Goal: Information Seeking & Learning: Learn about a topic

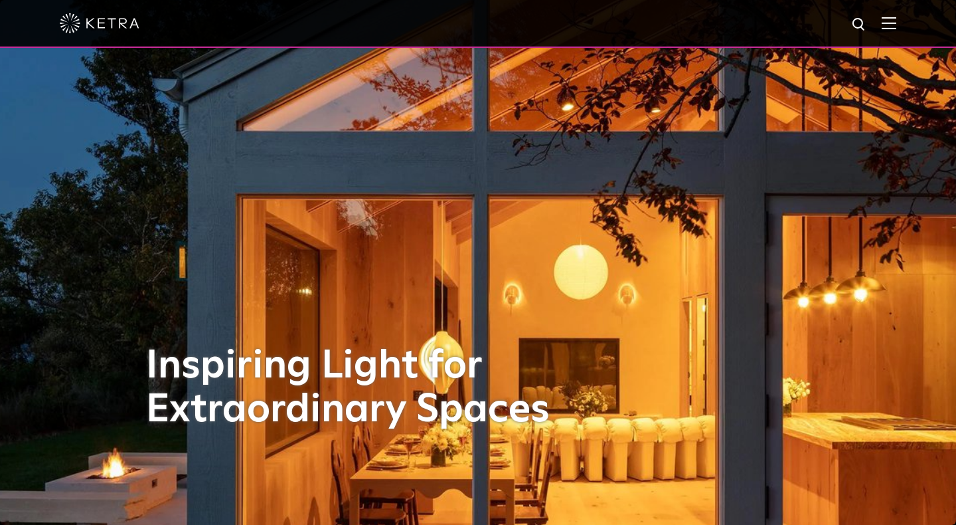
click at [886, 25] on img at bounding box center [889, 23] width 15 height 13
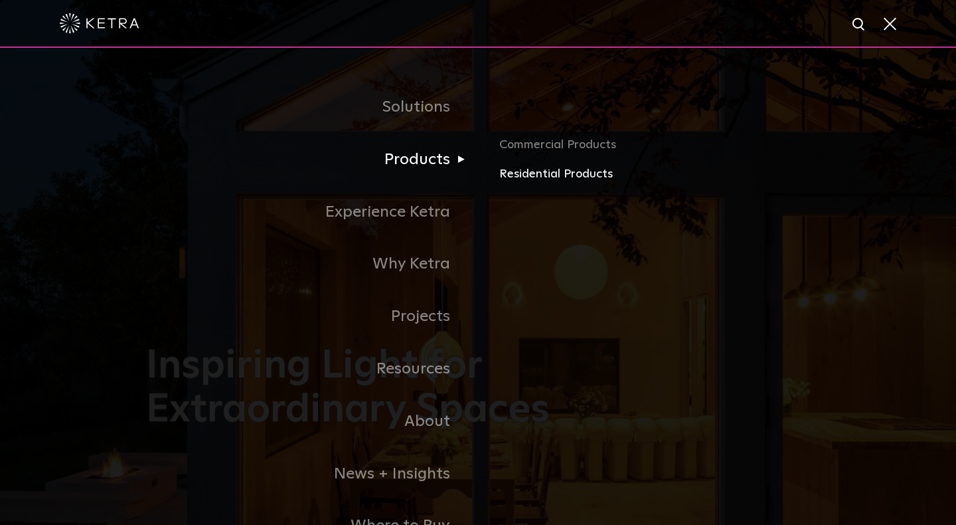
click at [537, 173] on link "Residential Products" at bounding box center [654, 174] width 311 height 19
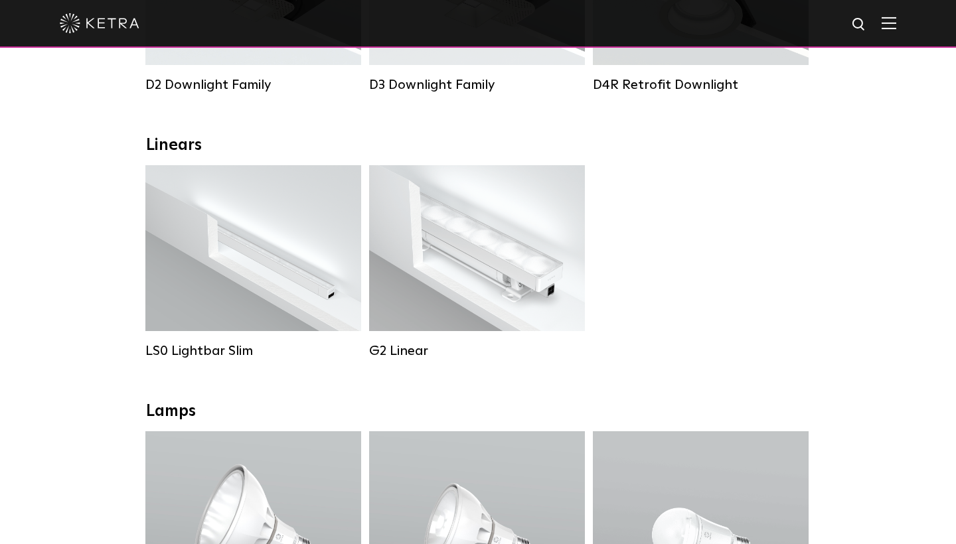
scroll to position [430, 0]
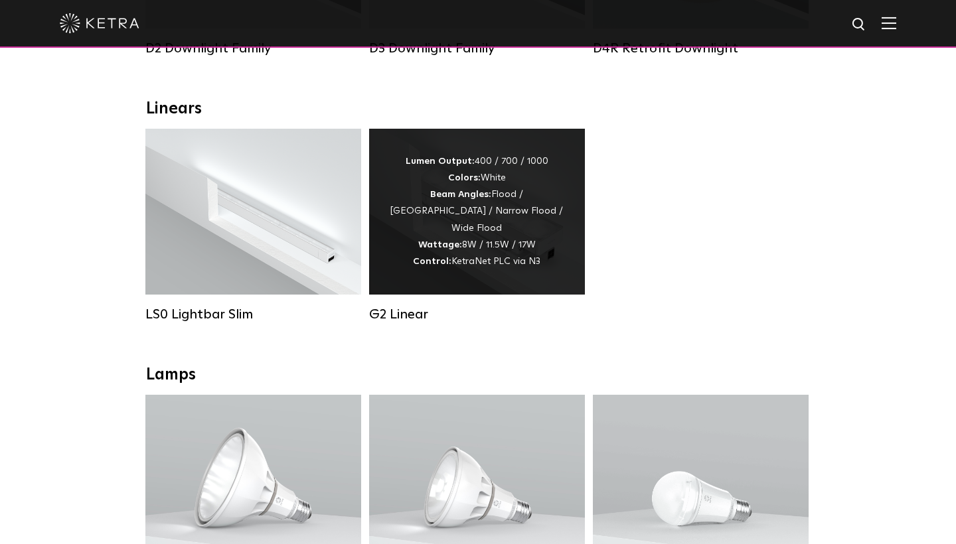
click at [484, 245] on div "Lumen Output: 400 / 700 / 1000 Colors: White Beam Angles: Flood / [GEOGRAPHIC_D…" at bounding box center [477, 211] width 176 height 117
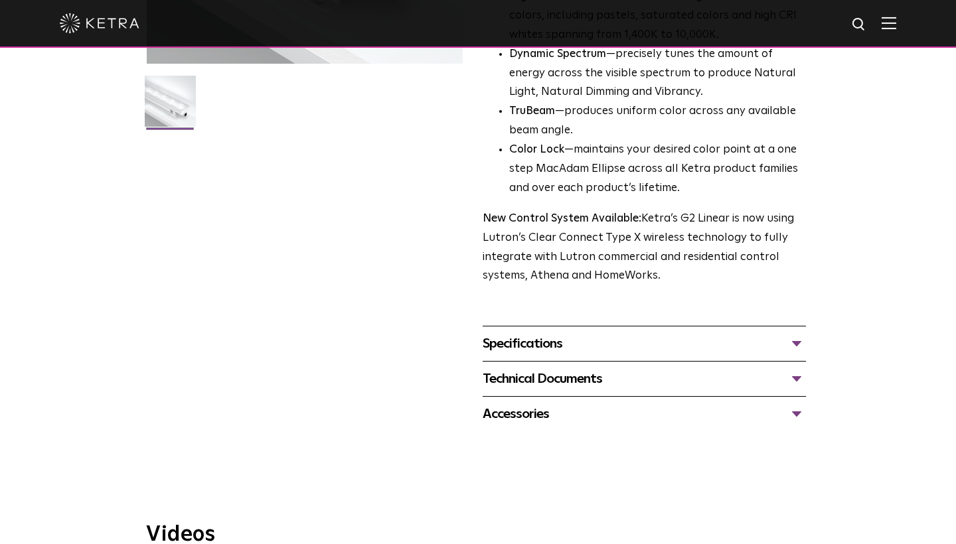
scroll to position [400, 0]
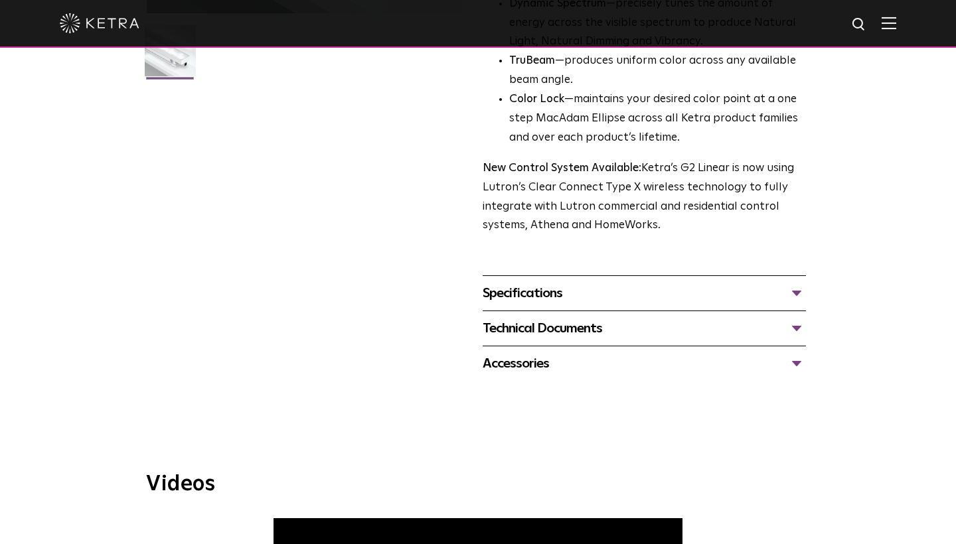
click at [570, 283] on div "Specifications" at bounding box center [644, 293] width 323 height 21
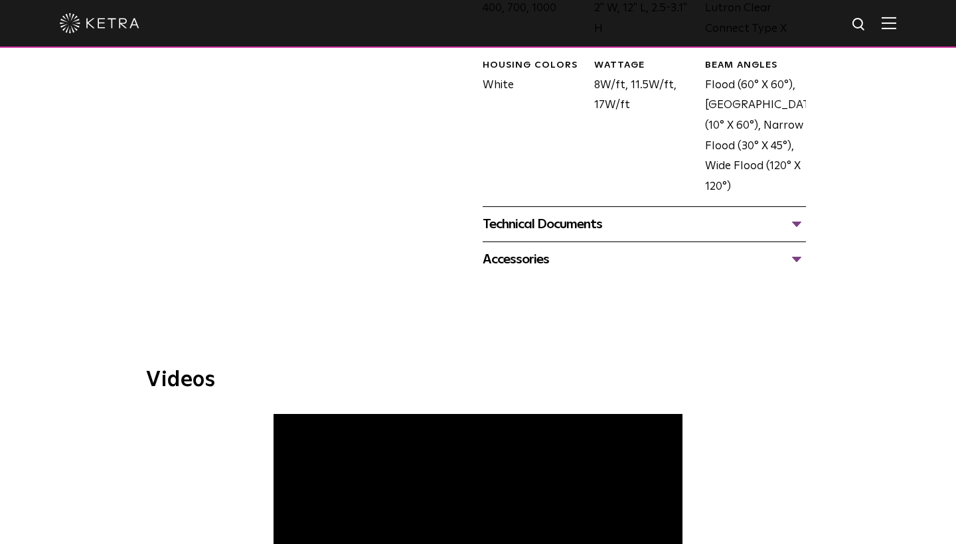
scroll to position [746, 0]
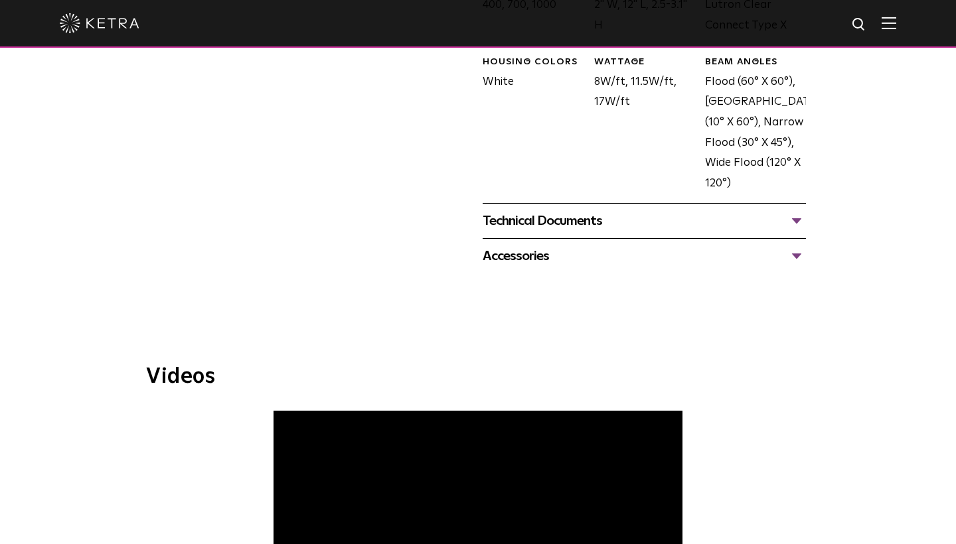
click at [681, 210] on div "Technical Documents" at bounding box center [644, 220] width 323 height 21
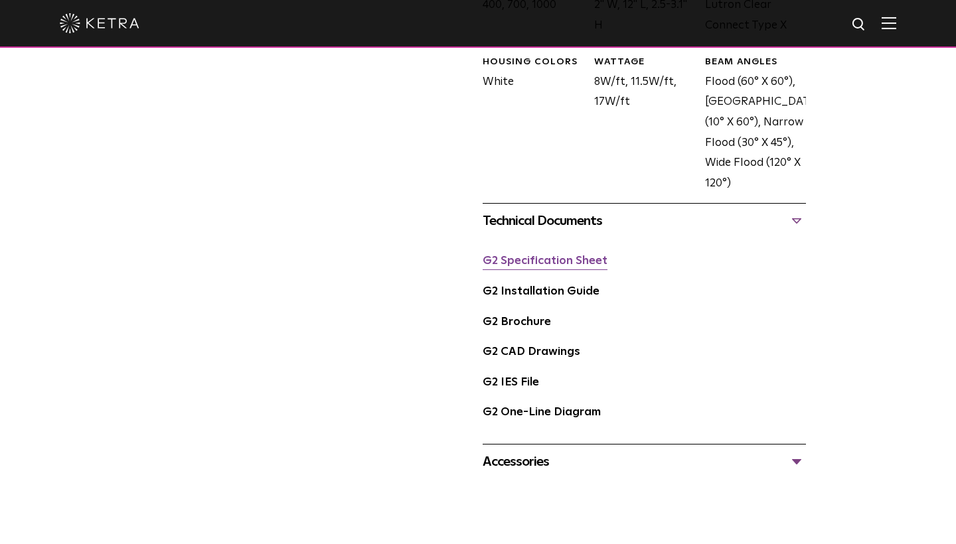
click at [584, 256] on link "G2 Specification Sheet" at bounding box center [545, 261] width 125 height 11
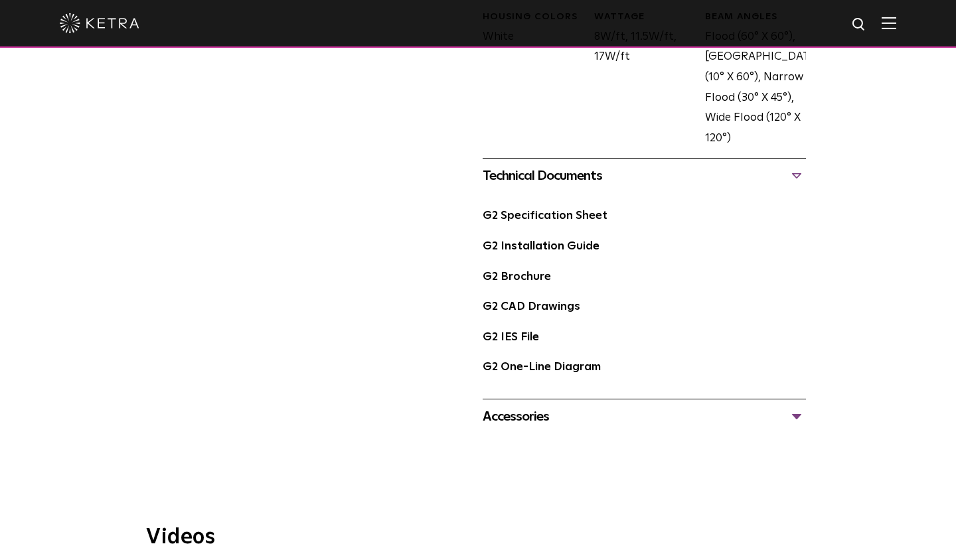
scroll to position [815, 0]
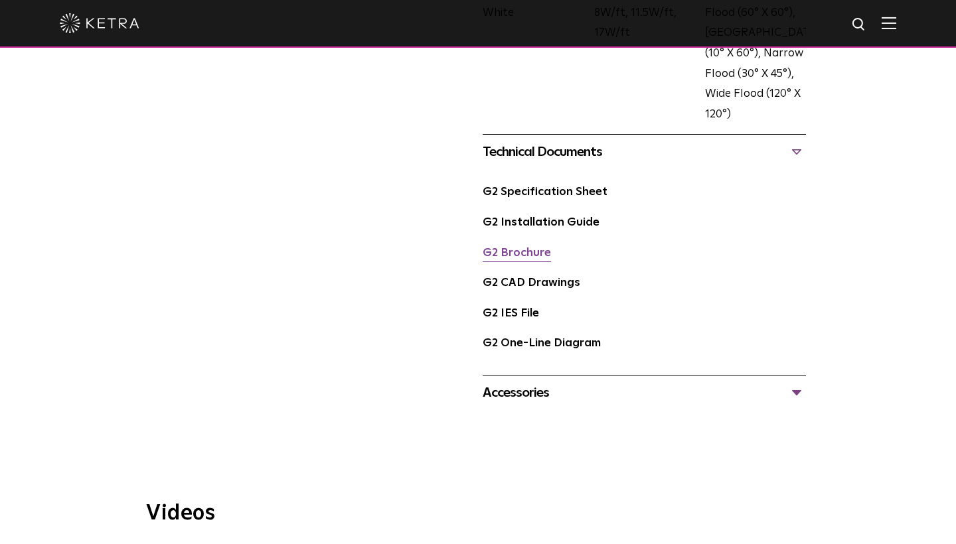
click at [516, 248] on link "G2 Brochure" at bounding box center [517, 253] width 68 height 11
click at [527, 308] on link "G2 IES File" at bounding box center [511, 313] width 56 height 11
click at [536, 338] on link "G2 One-Line Diagram" at bounding box center [542, 343] width 118 height 11
click at [503, 382] on div "Accessories" at bounding box center [644, 392] width 323 height 21
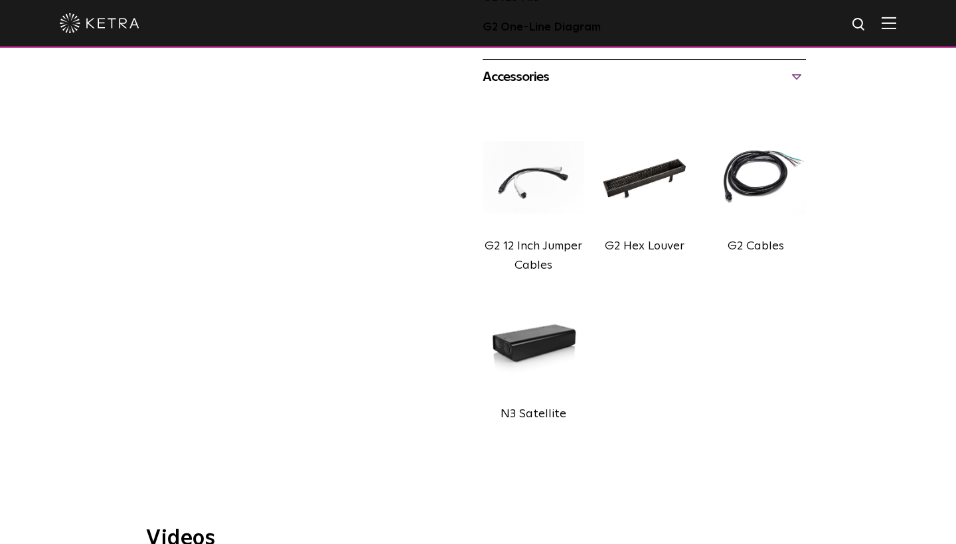
scroll to position [1137, 0]
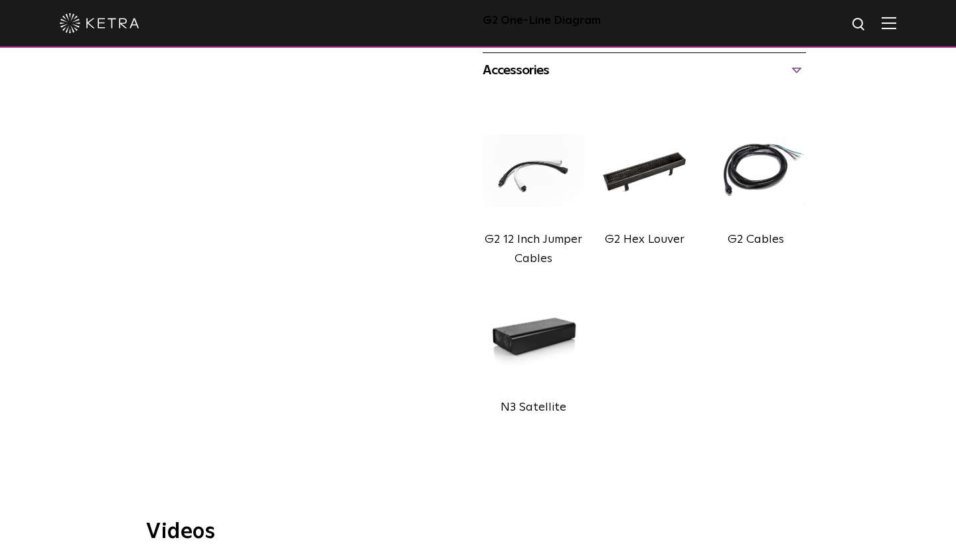
click at [519, 234] on label "G2 12 Inch Jumper Cables" at bounding box center [534, 249] width 98 height 31
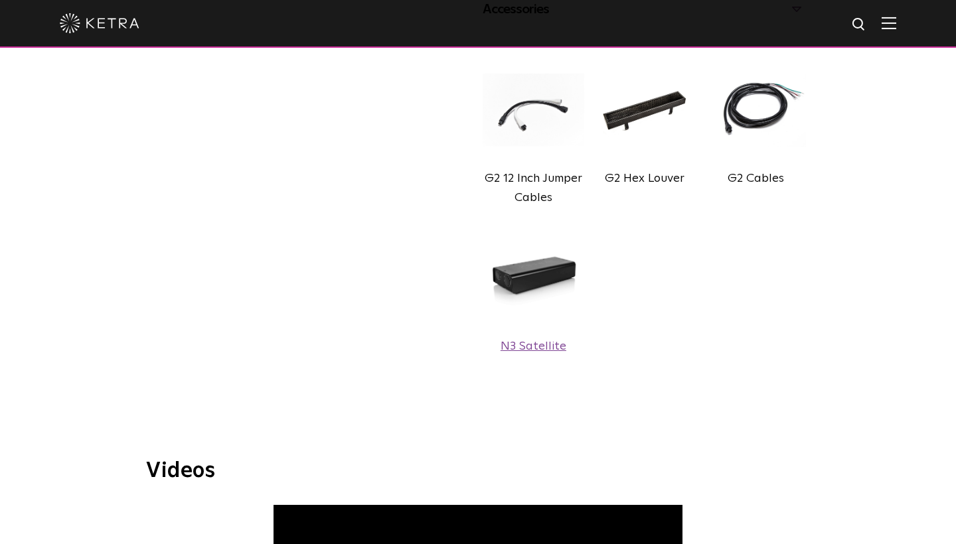
scroll to position [1197, 0]
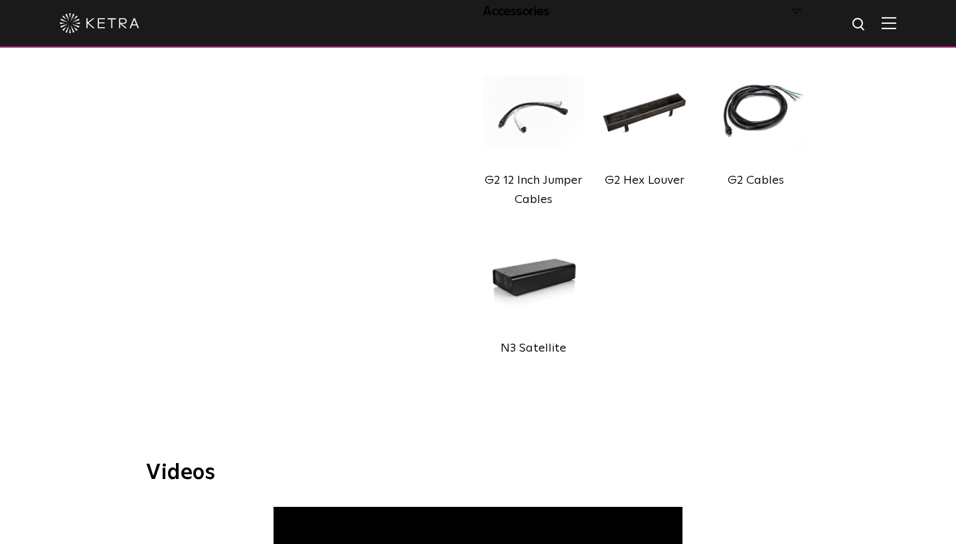
click at [738, 122] on img at bounding box center [755, 111] width 101 height 113
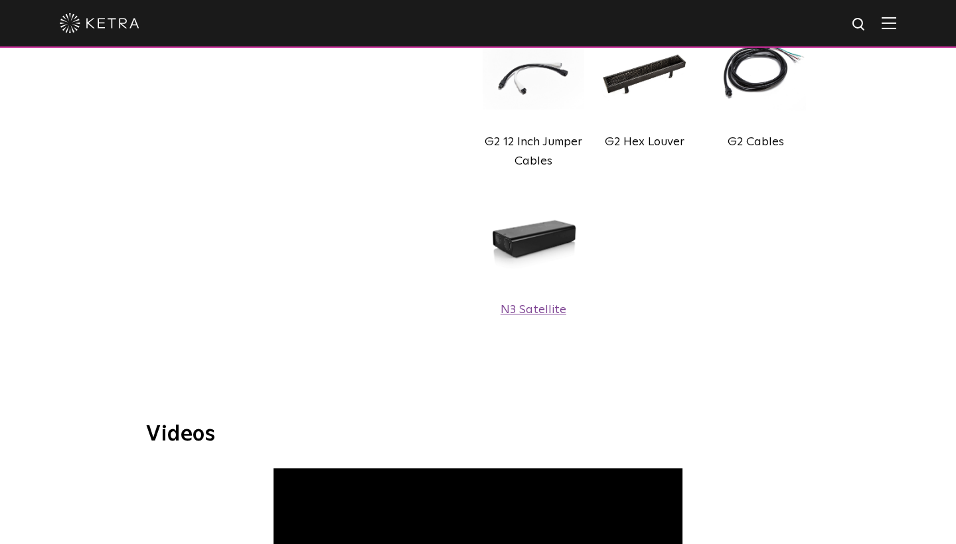
scroll to position [1239, 0]
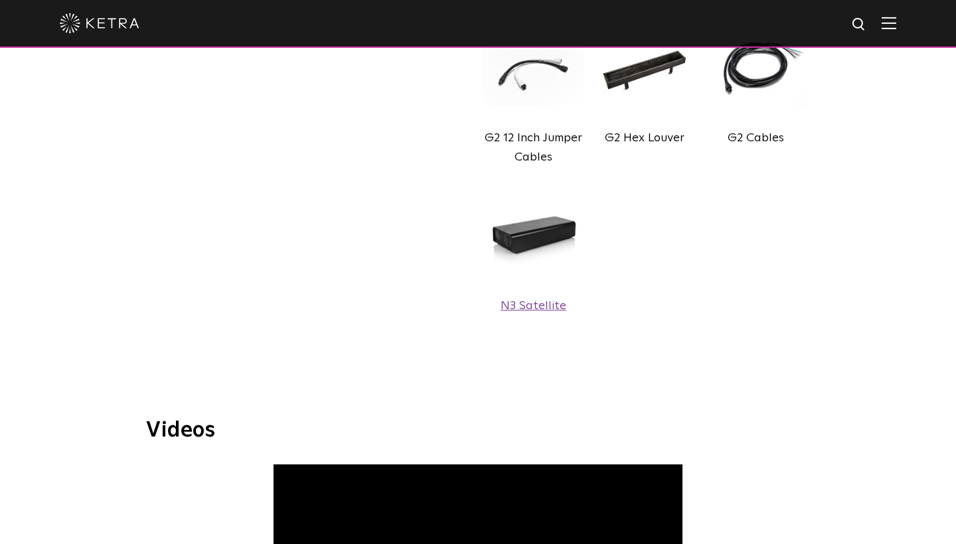
click at [542, 300] on label "N3 Satellite" at bounding box center [534, 306] width 66 height 12
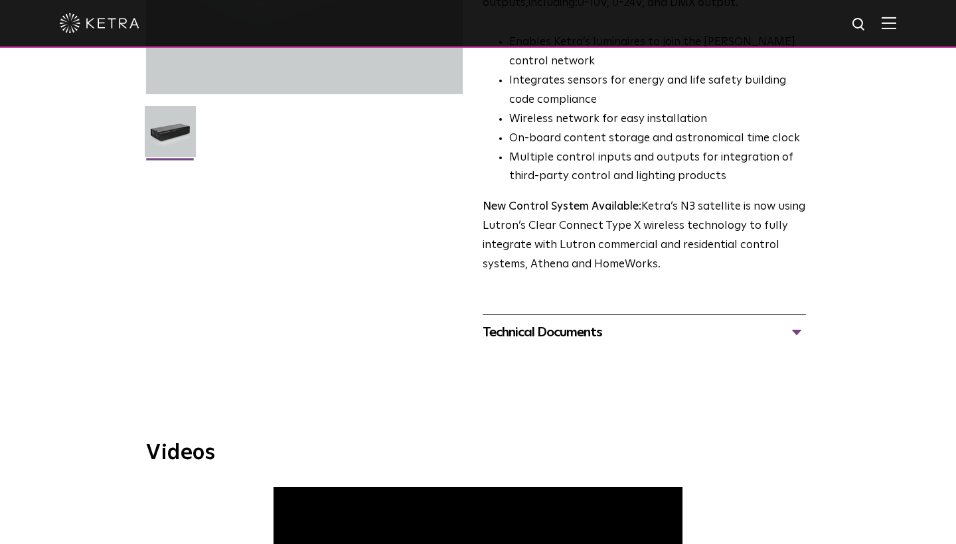
scroll to position [303, 0]
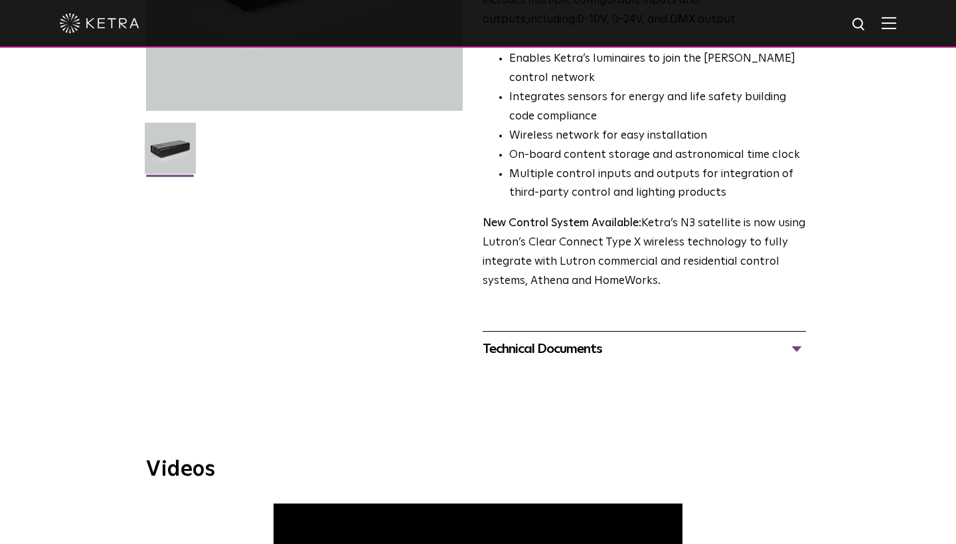
click at [791, 339] on div "Technical Documents" at bounding box center [644, 349] width 323 height 21
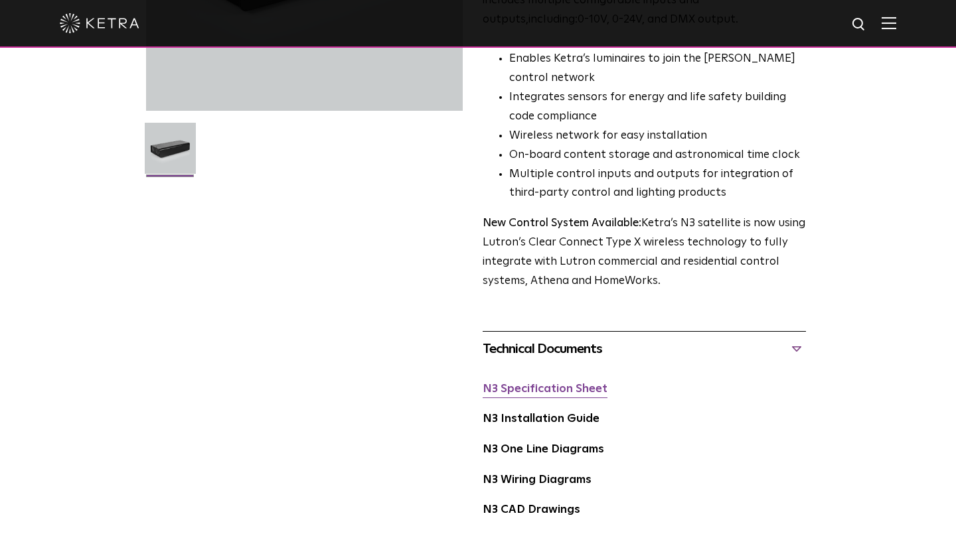
click at [581, 384] on link "N3 Specification Sheet" at bounding box center [545, 389] width 125 height 11
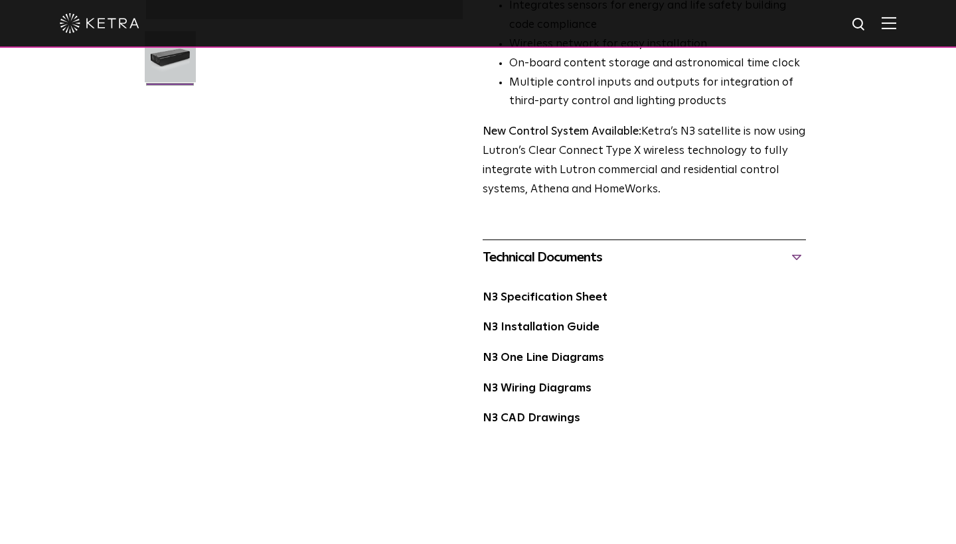
scroll to position [422, 0]
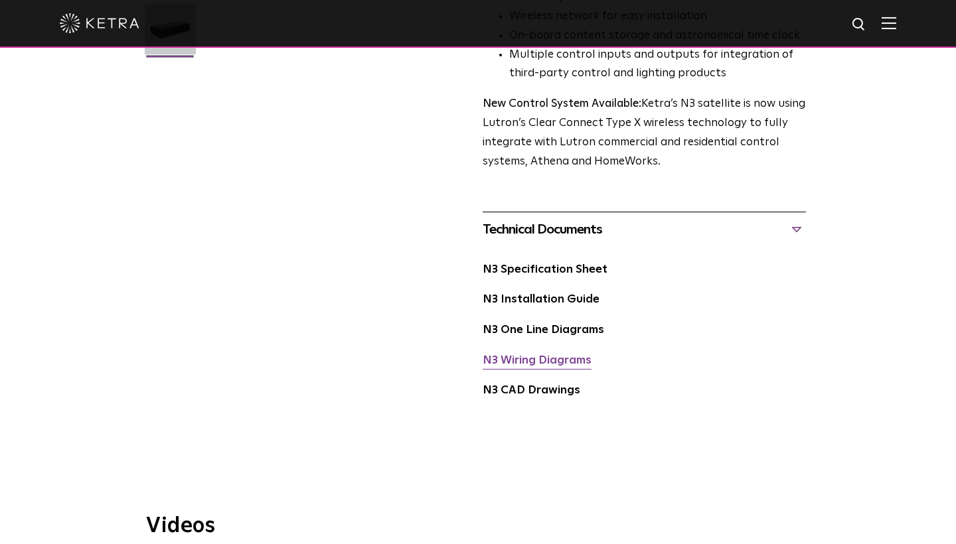
click at [560, 355] on link "N3 Wiring Diagrams" at bounding box center [537, 360] width 109 height 11
click at [570, 294] on link "N3 Installation Guide" at bounding box center [541, 299] width 117 height 11
click at [573, 264] on link "N3 Specification Sheet" at bounding box center [545, 269] width 125 height 11
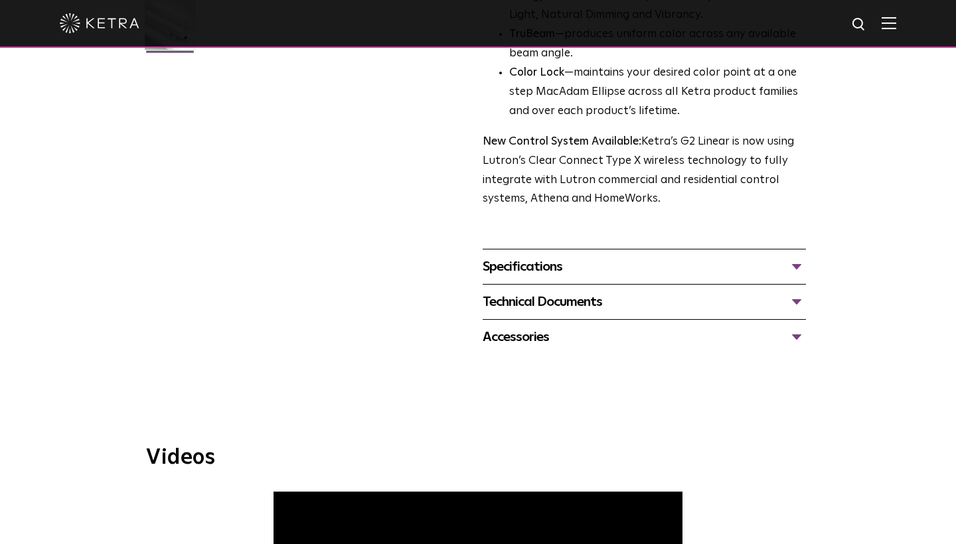
scroll to position [471, 0]
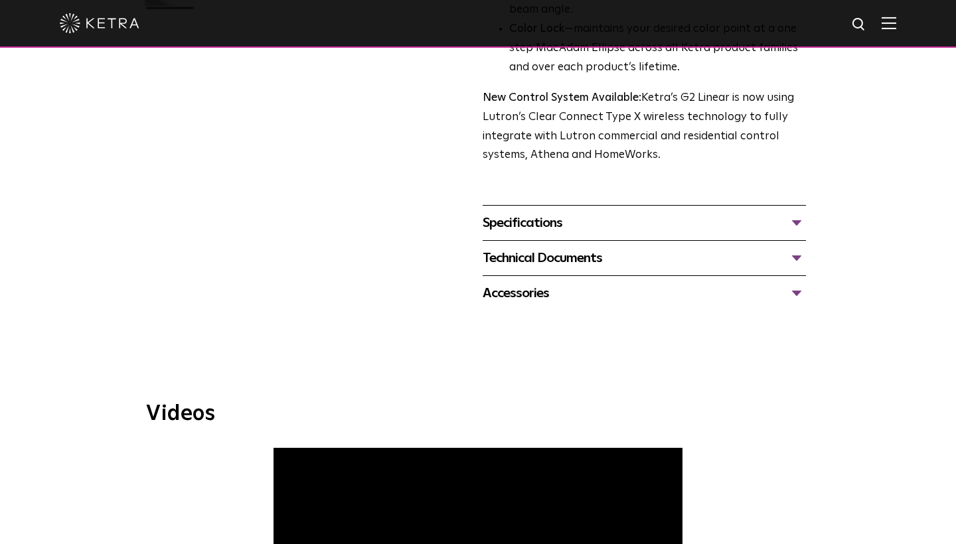
click at [770, 213] on div "Specifications" at bounding box center [644, 222] width 323 height 21
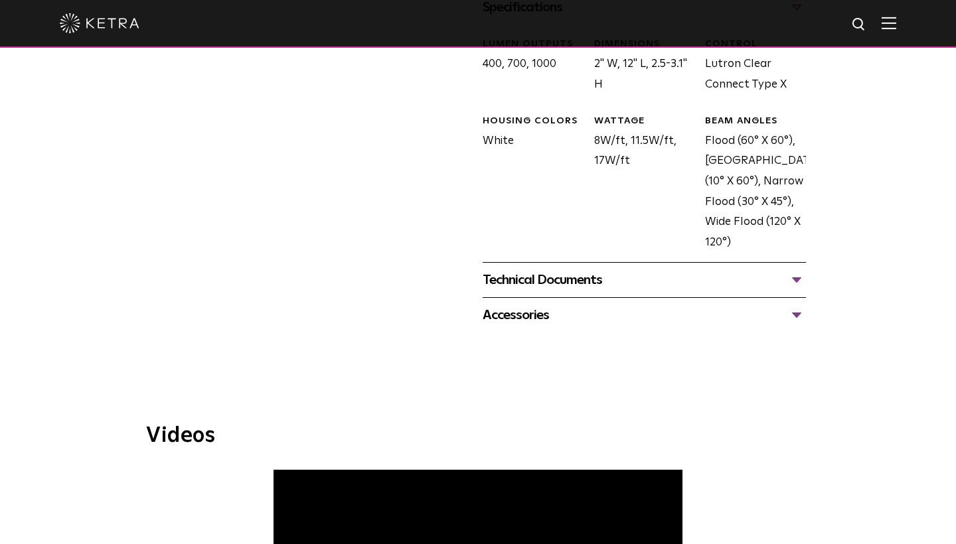
scroll to position [705, 0]
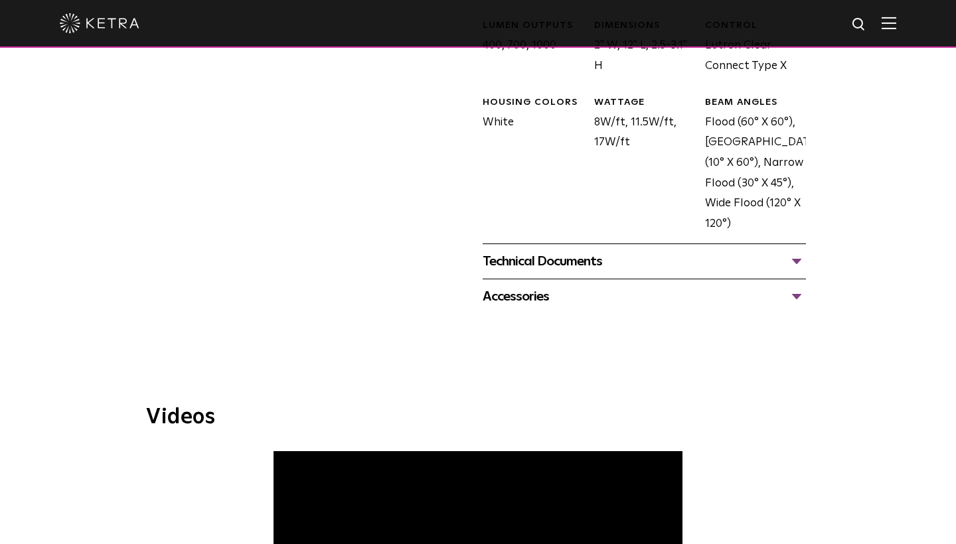
click at [793, 251] on div "Technical Documents" at bounding box center [644, 261] width 323 height 21
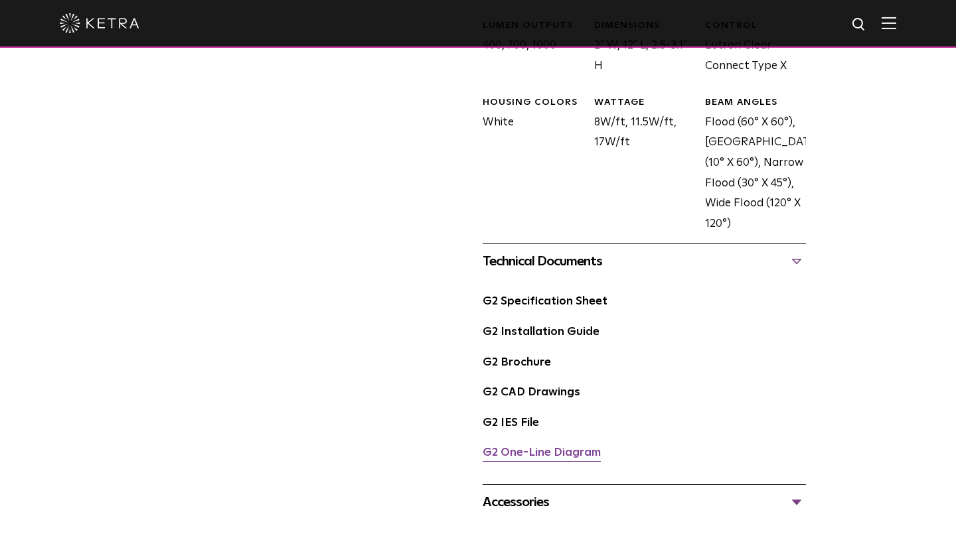
click at [534, 448] on link "G2 One-Line Diagram" at bounding box center [542, 453] width 118 height 11
click at [521, 418] on link "G2 IES File" at bounding box center [511, 423] width 56 height 11
click at [541, 357] on link "G2 Brochure" at bounding box center [517, 362] width 68 height 11
click at [568, 296] on link "G2 Specification Sheet" at bounding box center [545, 301] width 125 height 11
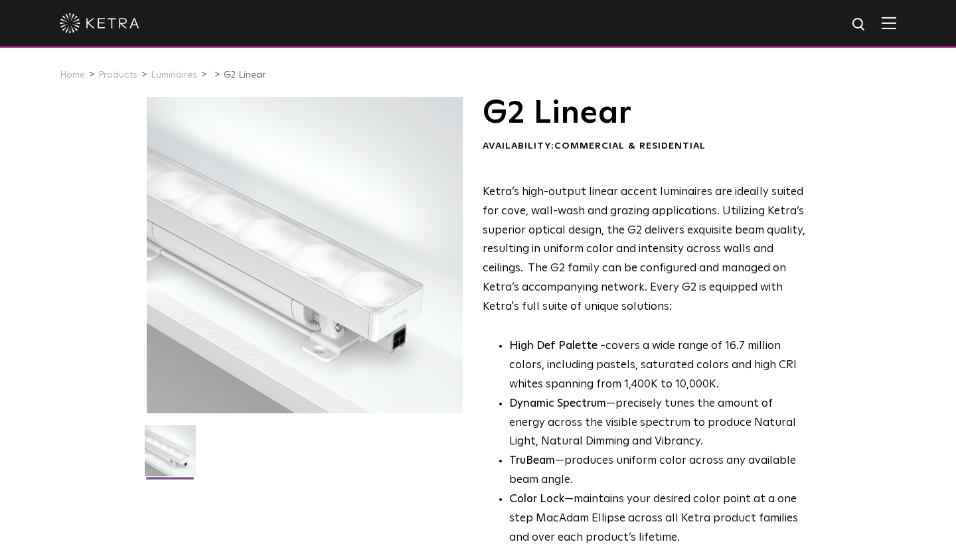
click at [891, 25] on img at bounding box center [889, 23] width 15 height 13
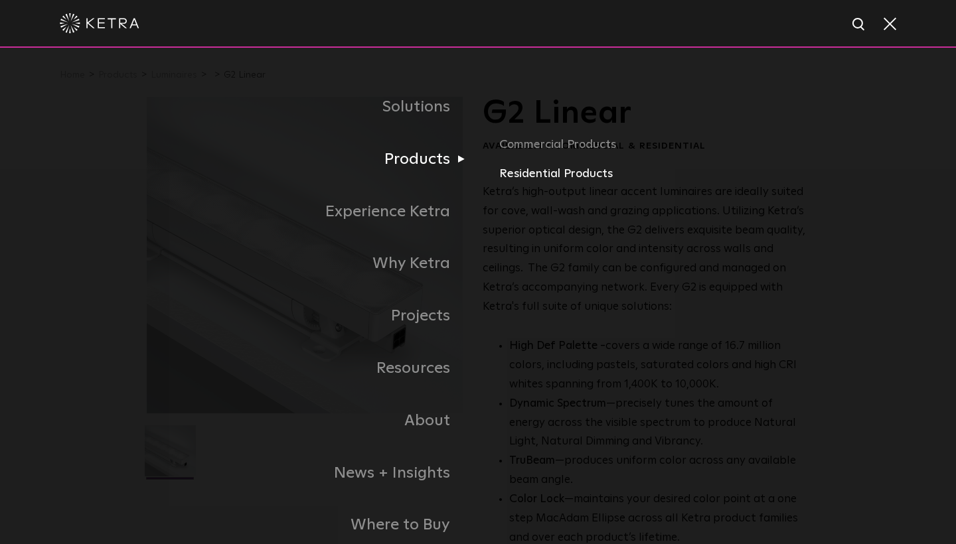
click at [547, 170] on link "Residential Products" at bounding box center [654, 174] width 311 height 19
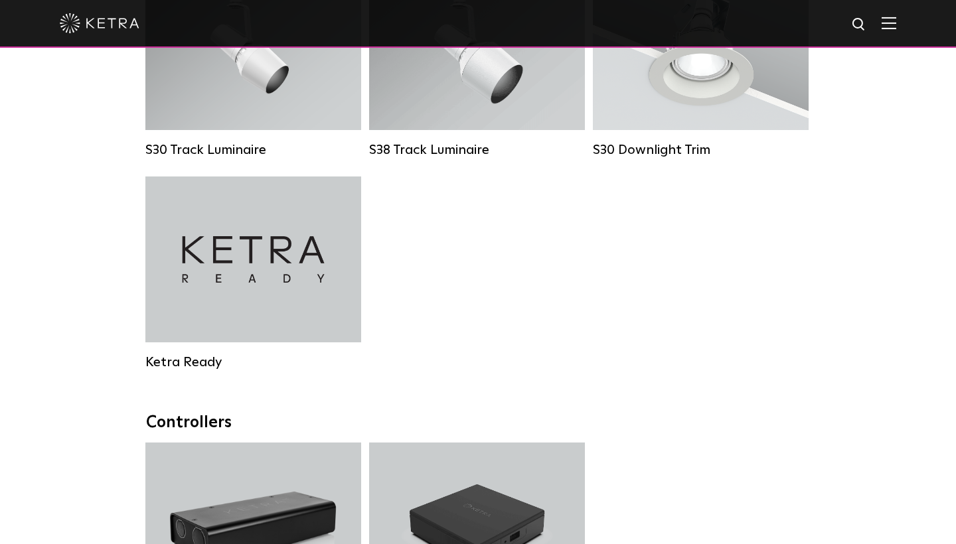
scroll to position [1128, 0]
click at [501, 260] on div "S30 Track Luminaire Lumen Output: 1100 Colors: White / Black Beam Angles: 15° /…" at bounding box center [478, 175] width 674 height 425
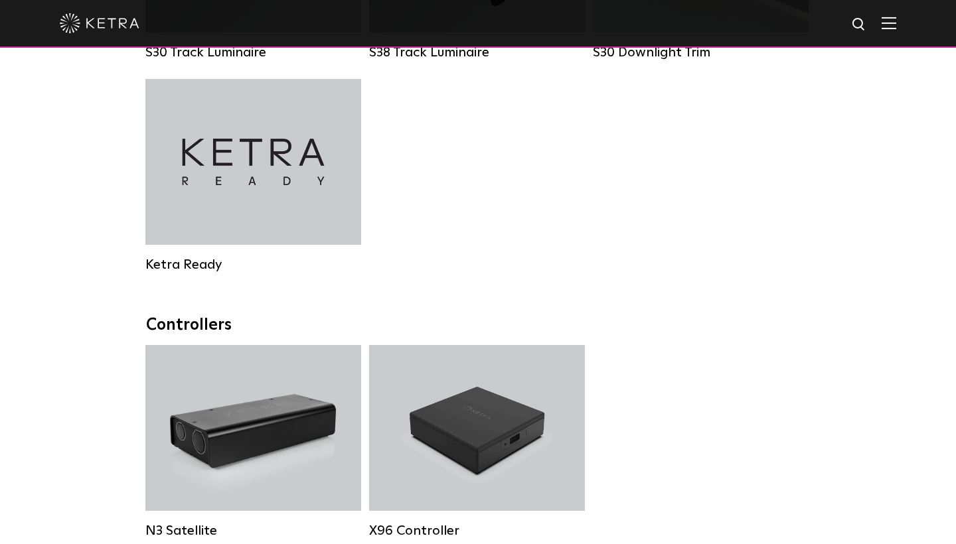
scroll to position [1285, 0]
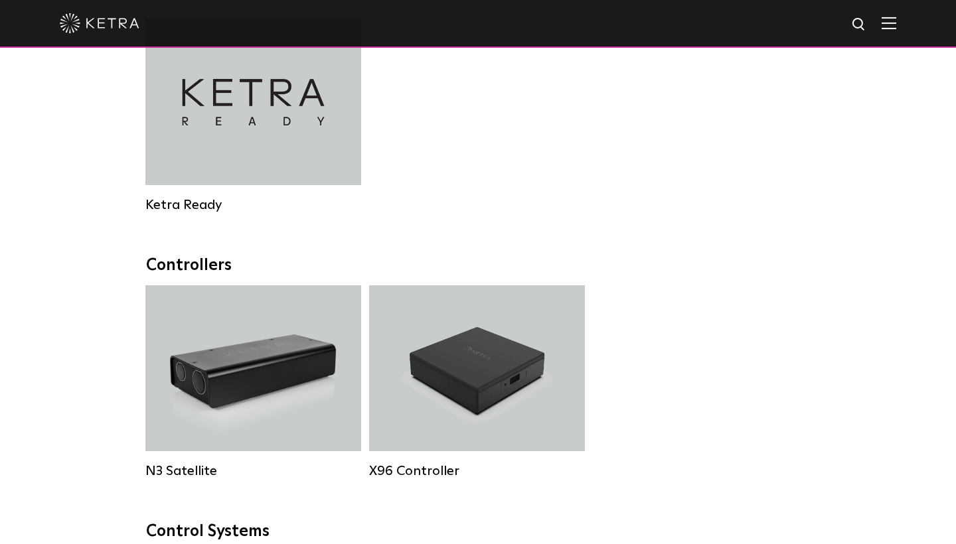
click at [501, 260] on div "Controllers" at bounding box center [478, 265] width 664 height 19
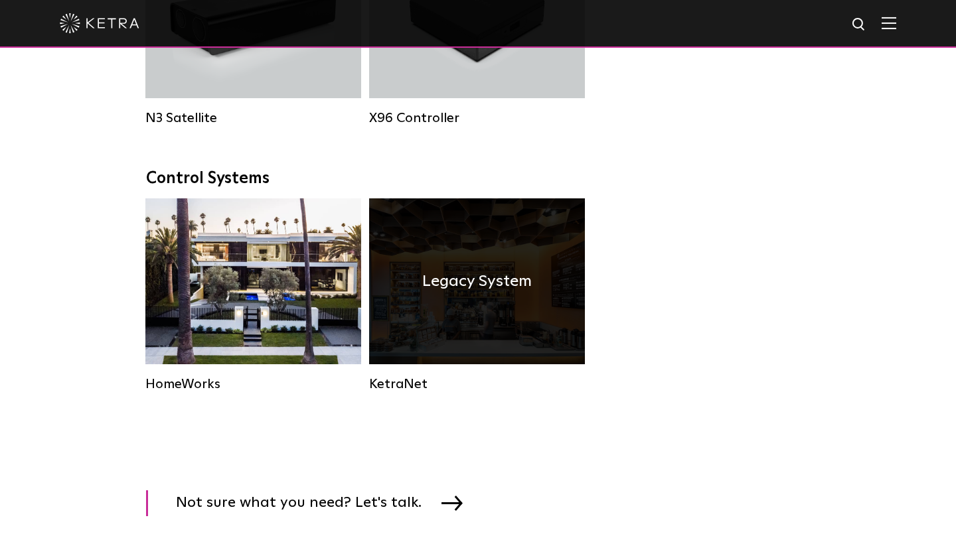
scroll to position [1634, 0]
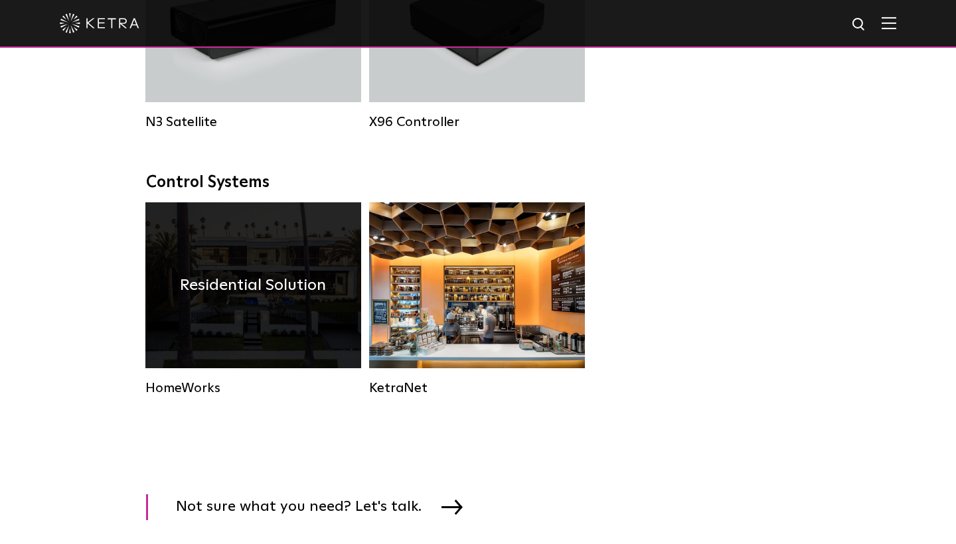
click at [260, 315] on div "Residential Solution" at bounding box center [253, 286] width 216 height 166
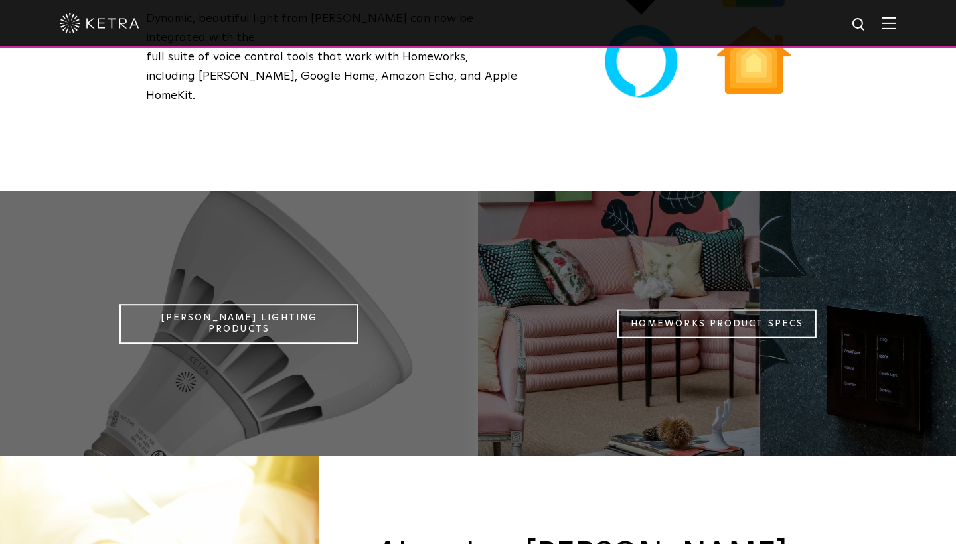
scroll to position [1045, 0]
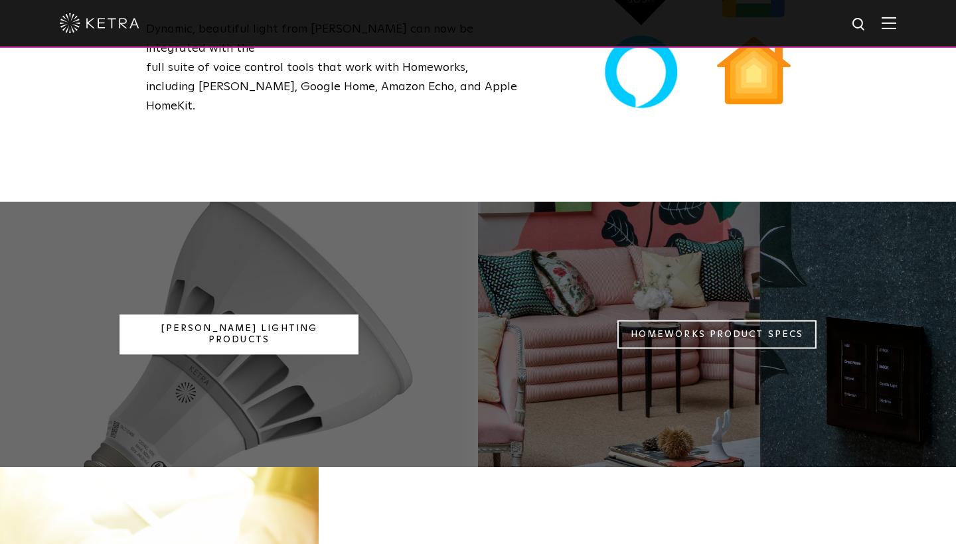
click at [275, 315] on link "[PERSON_NAME] Lighting Products" at bounding box center [239, 335] width 239 height 40
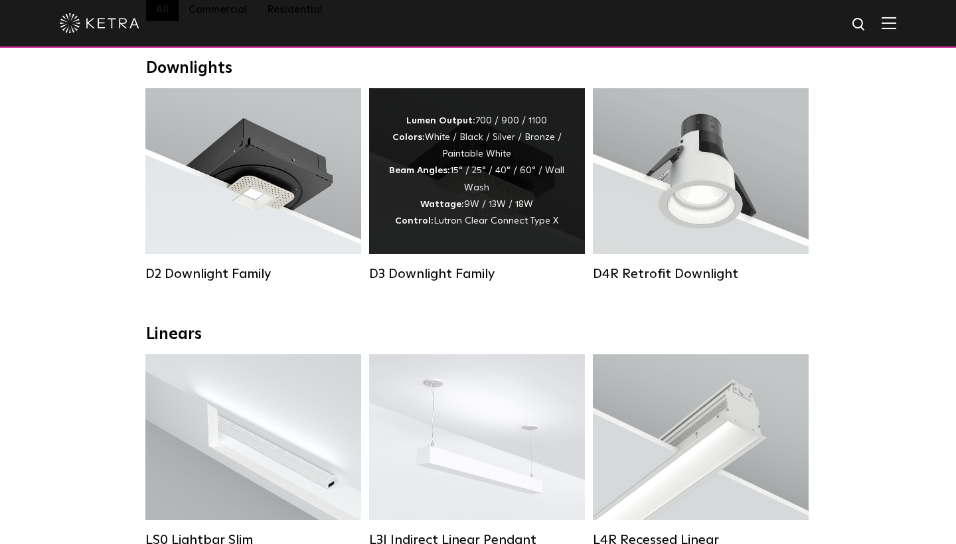
scroll to position [245, 0]
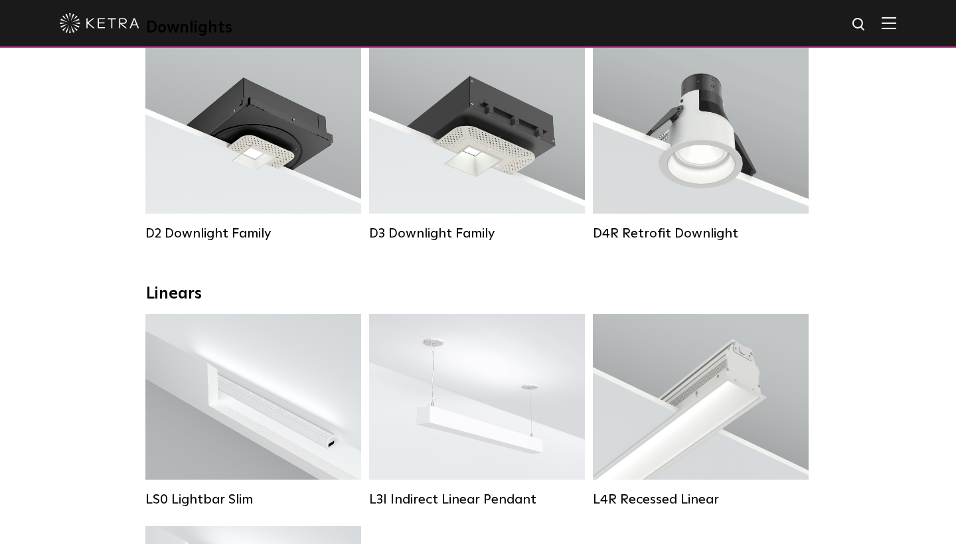
click at [384, 303] on div "Linears" at bounding box center [478, 294] width 664 height 19
click at [384, 302] on div "Linears" at bounding box center [478, 294] width 664 height 19
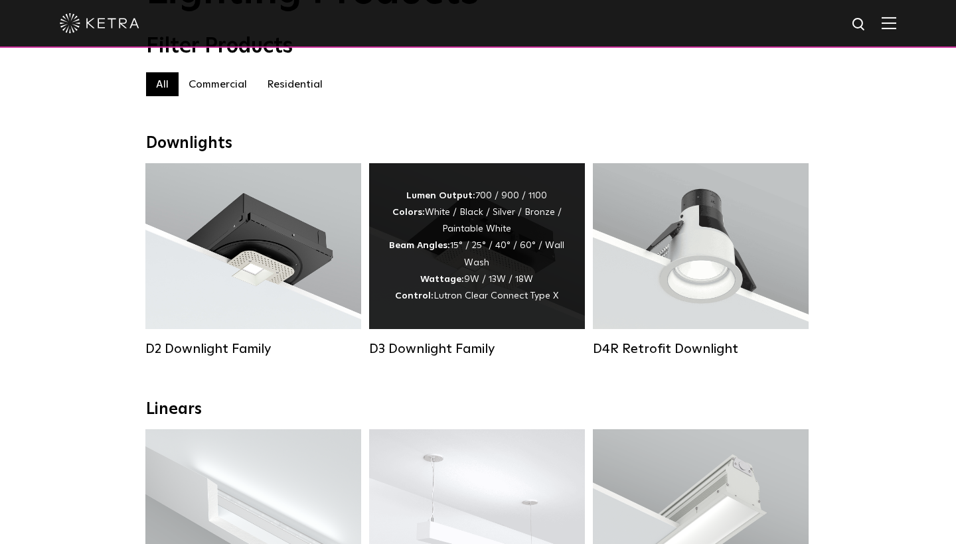
scroll to position [131, 0]
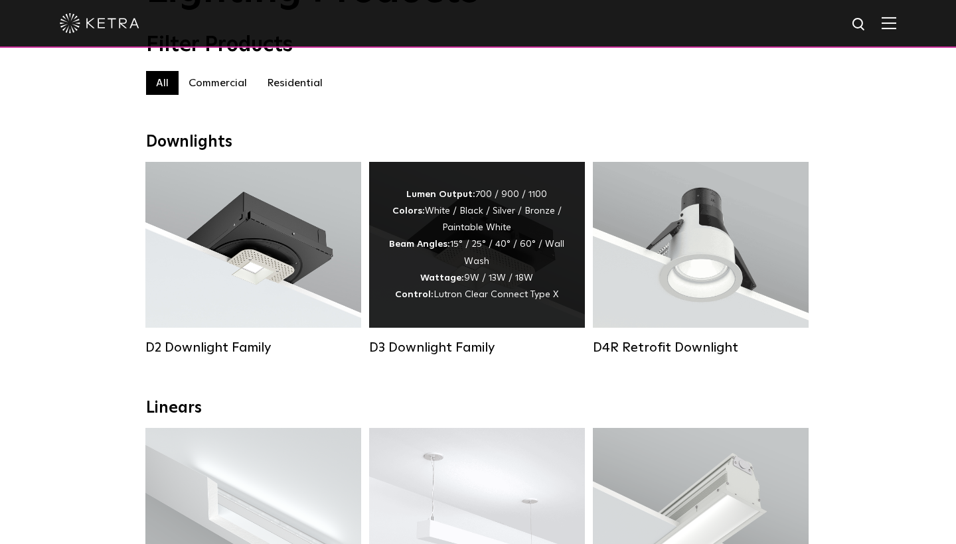
click at [384, 302] on div "Lumen Output: 700 / 900 / 1100 Colors: White / Black / Silver / Bronze / Painta…" at bounding box center [477, 245] width 216 height 166
